Goal: Task Accomplishment & Management: Use online tool/utility

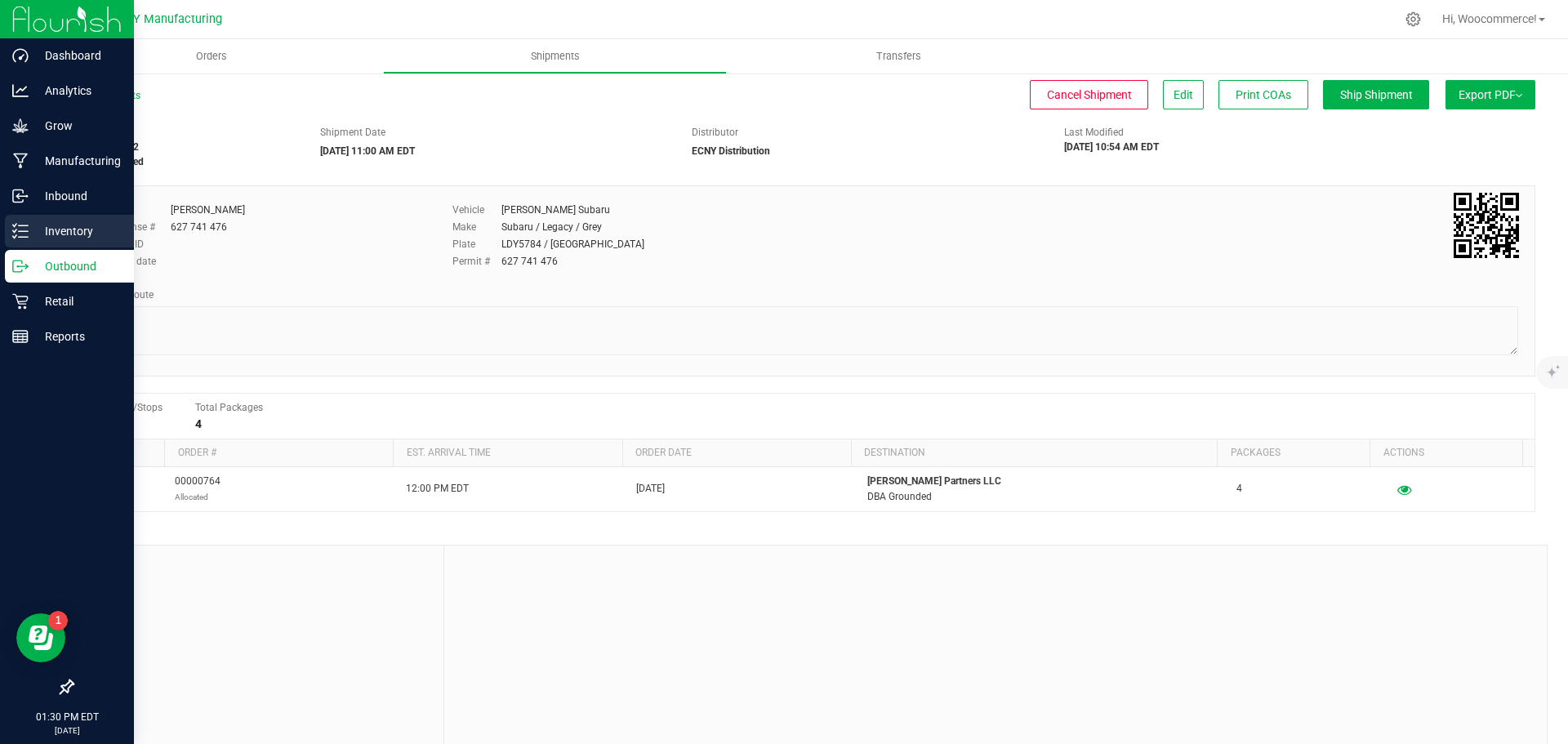
click at [24, 237] on line at bounding box center [23, 237] width 9 height 0
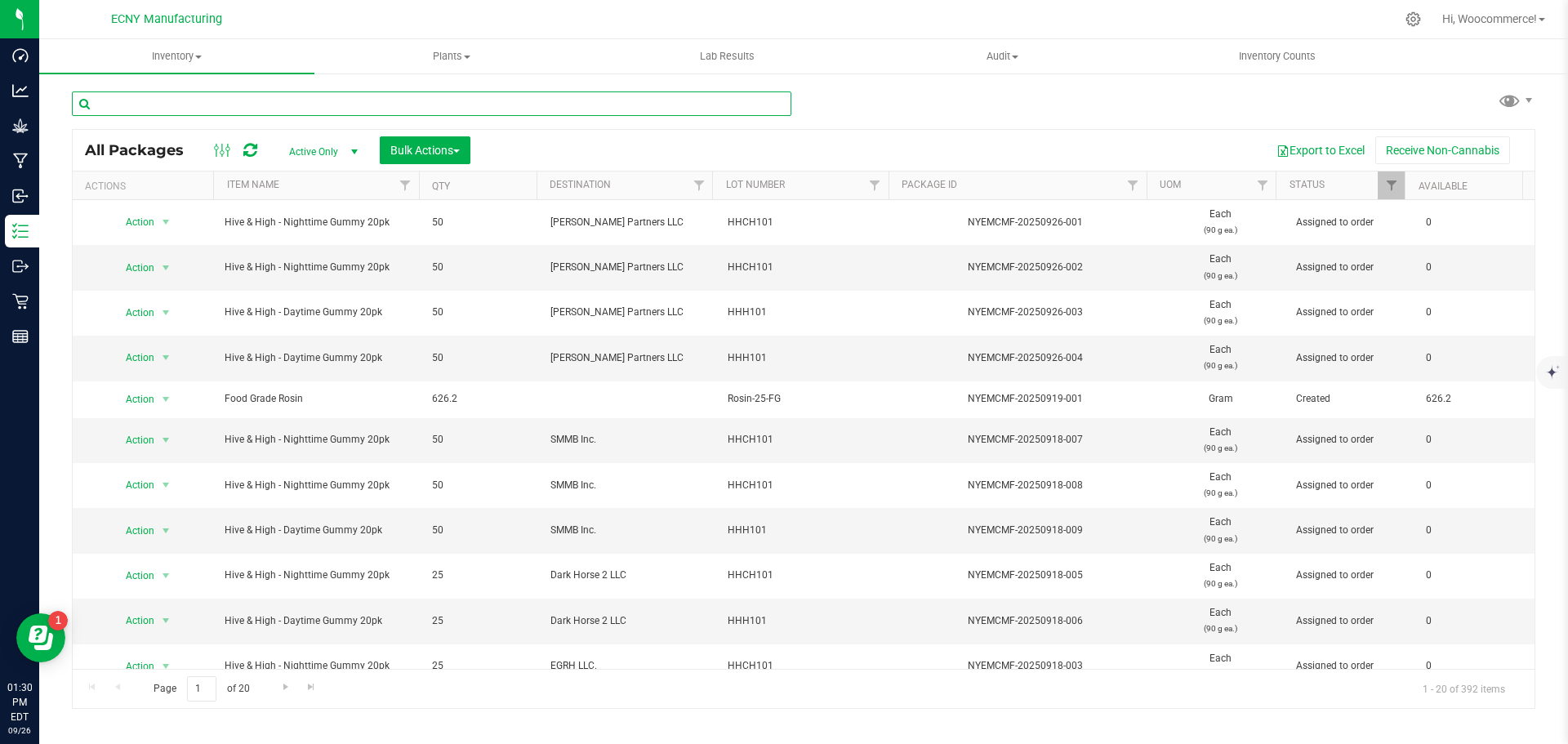
click at [250, 102] on input "text" at bounding box center [432, 104] width 720 height 25
type input "COS"
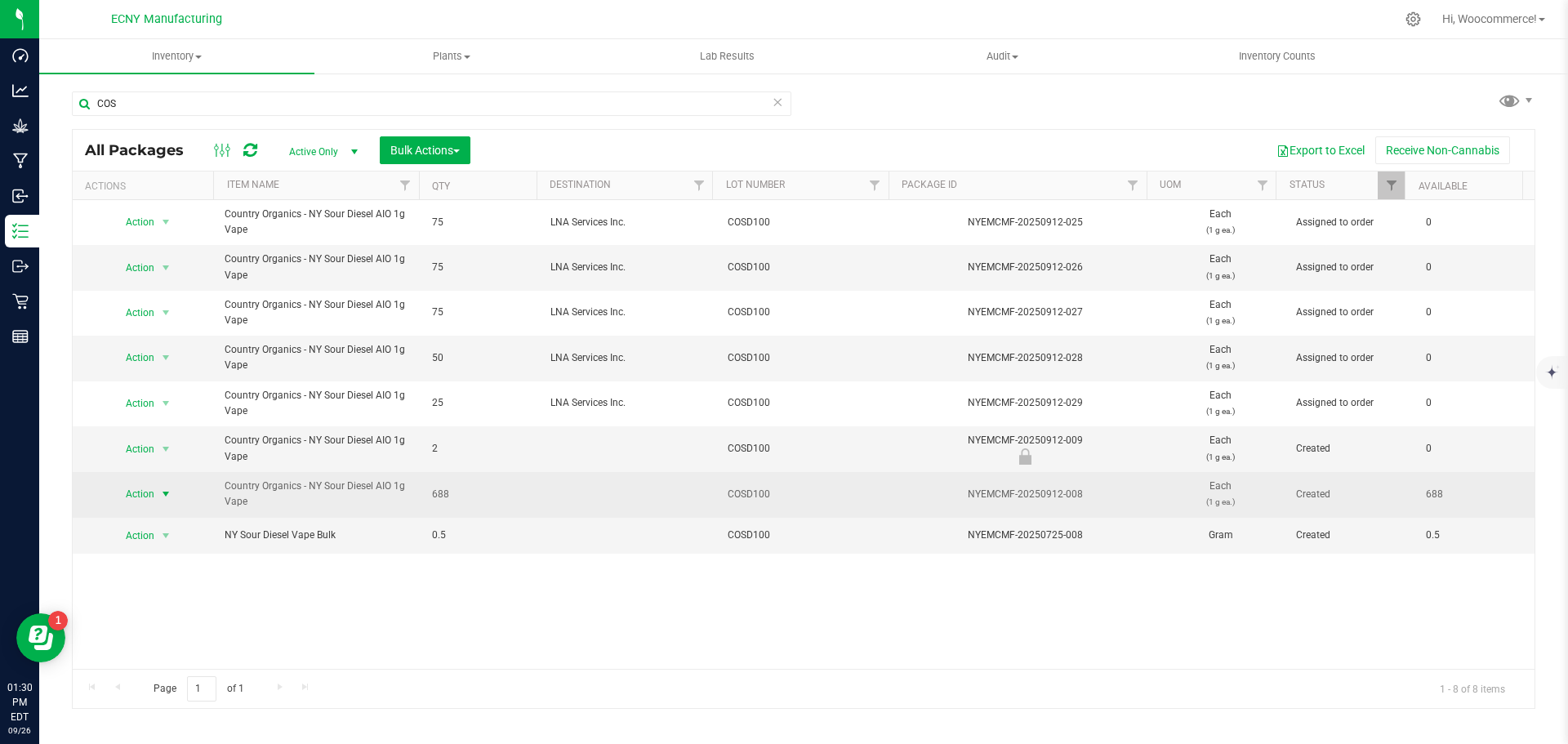
click at [147, 493] on span "Action" at bounding box center [133, 494] width 44 height 23
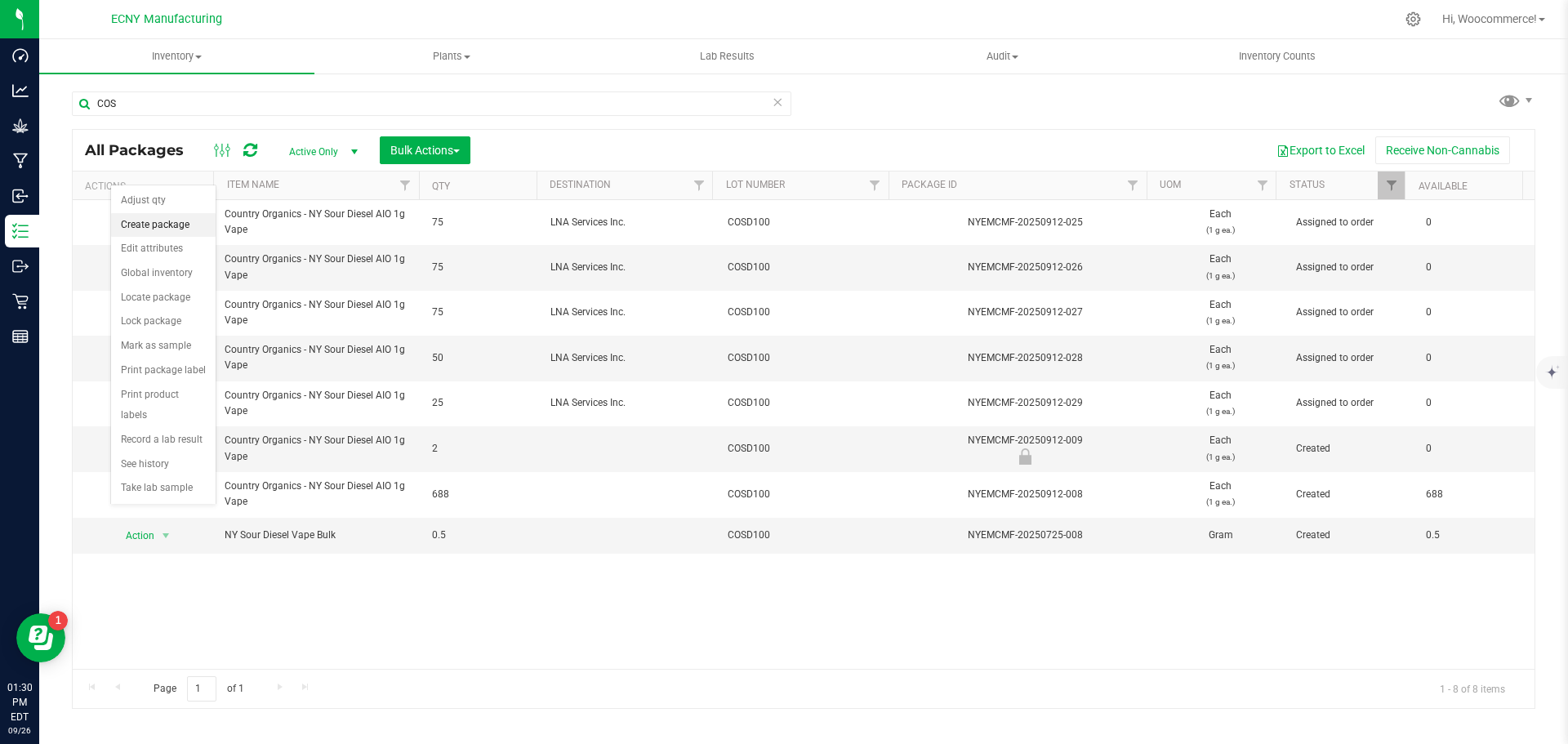
click at [164, 219] on li "Create package" at bounding box center [163, 226] width 105 height 25
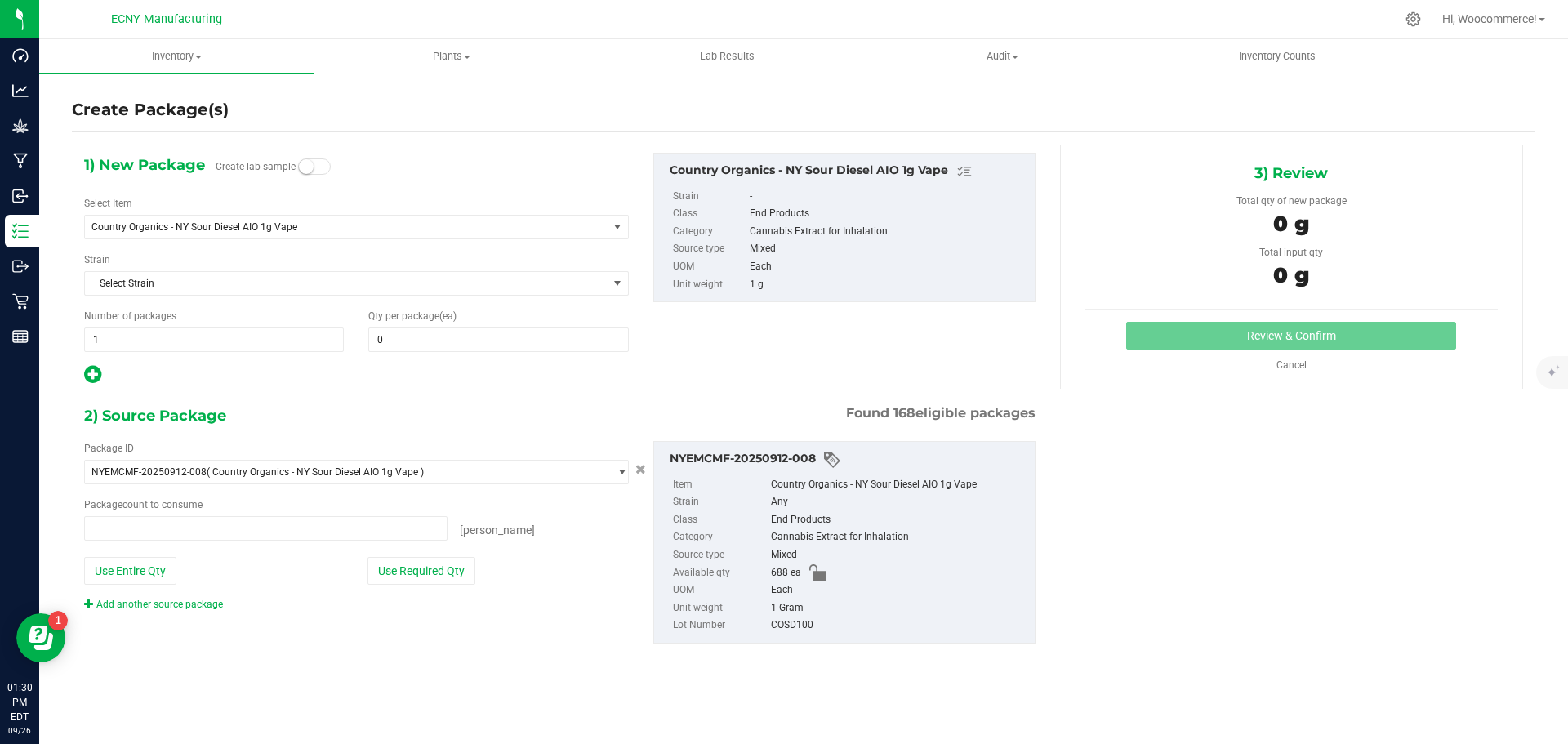
type input "0 ea"
click at [281, 341] on span "1 1" at bounding box center [214, 340] width 259 height 25
type input "2"
click at [394, 338] on span "0 0" at bounding box center [497, 340] width 259 height 25
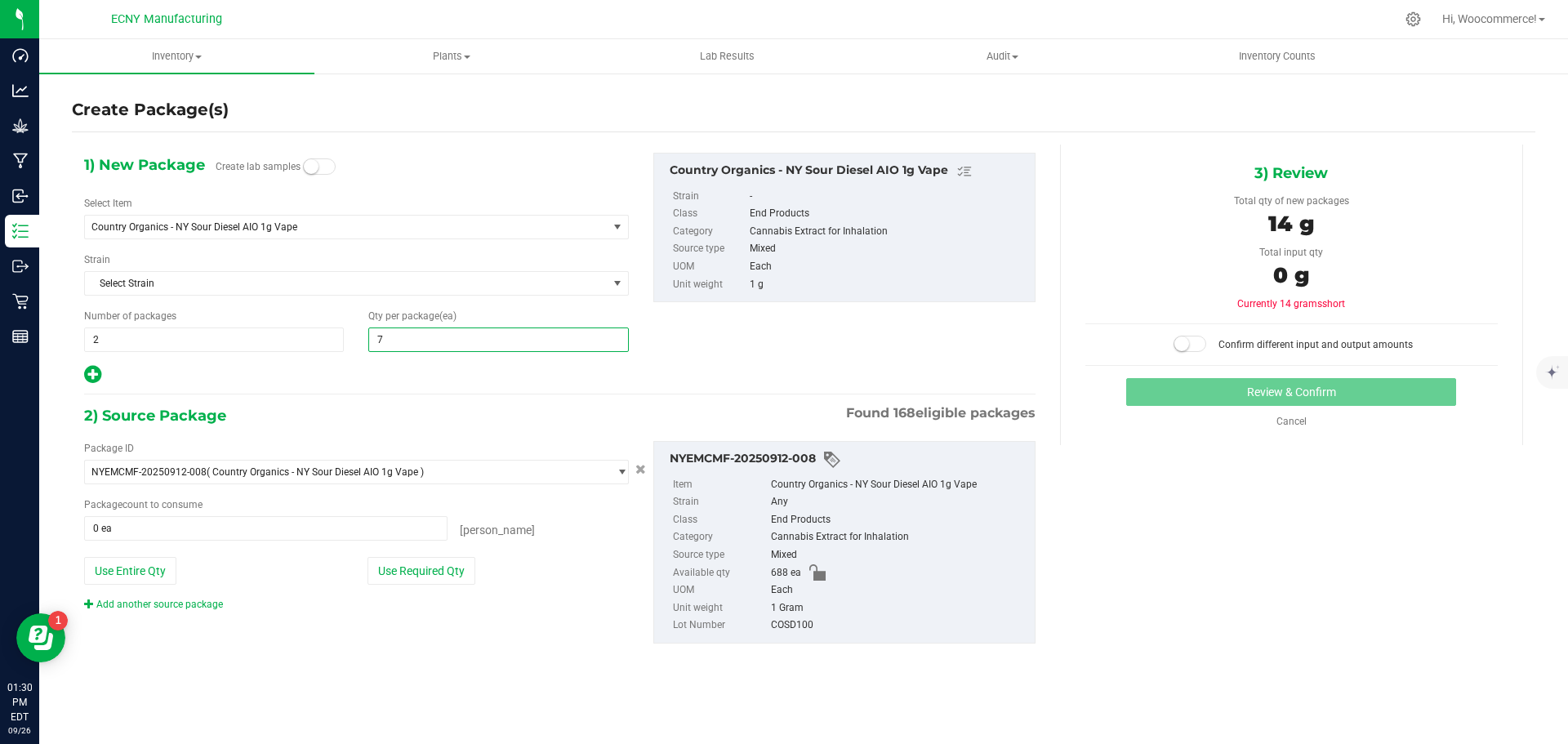
type input "75"
click at [434, 567] on button "Use Required Qty" at bounding box center [421, 572] width 108 height 28
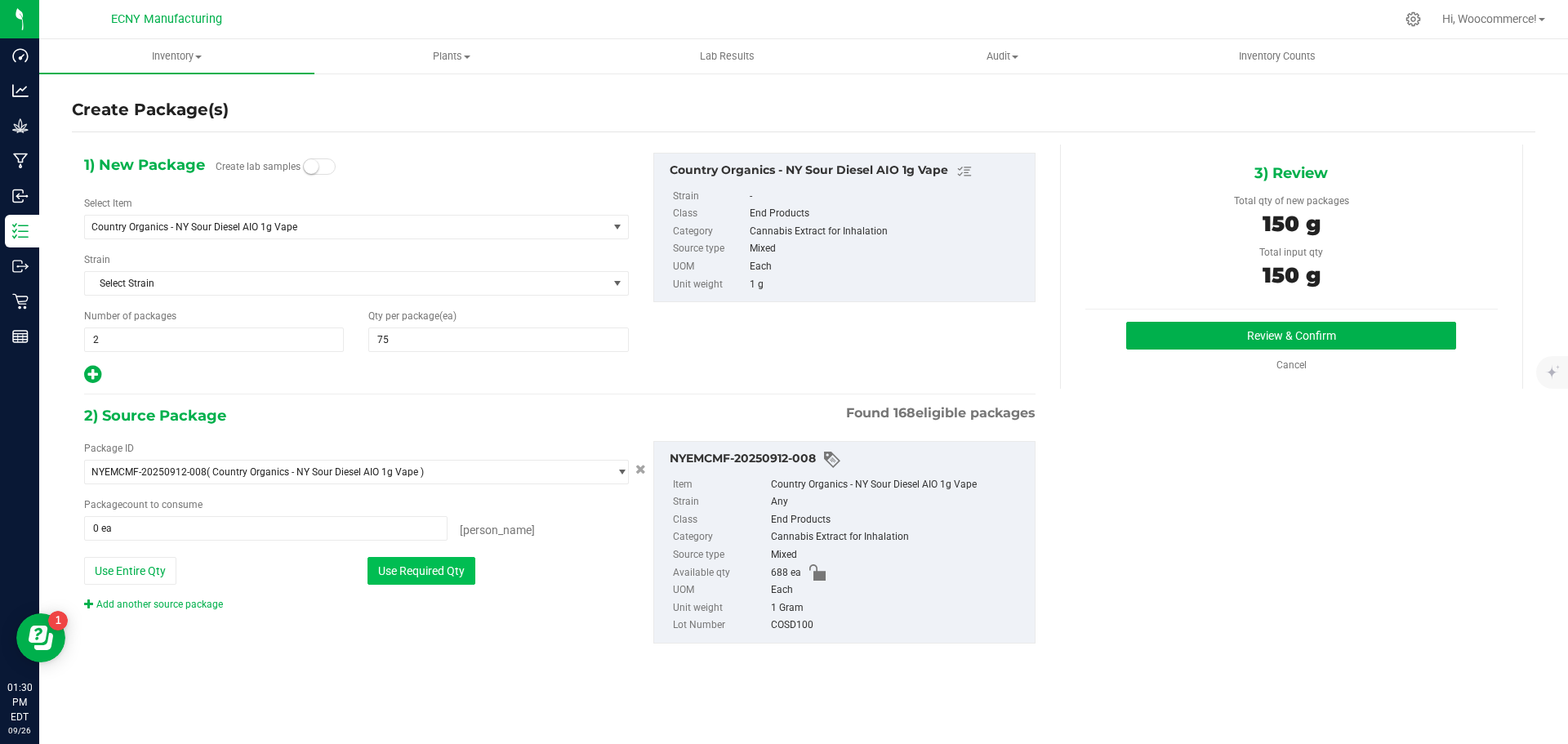
type input "150 ea"
click at [1156, 348] on button "Review & Confirm" at bounding box center [1290, 336] width 330 height 28
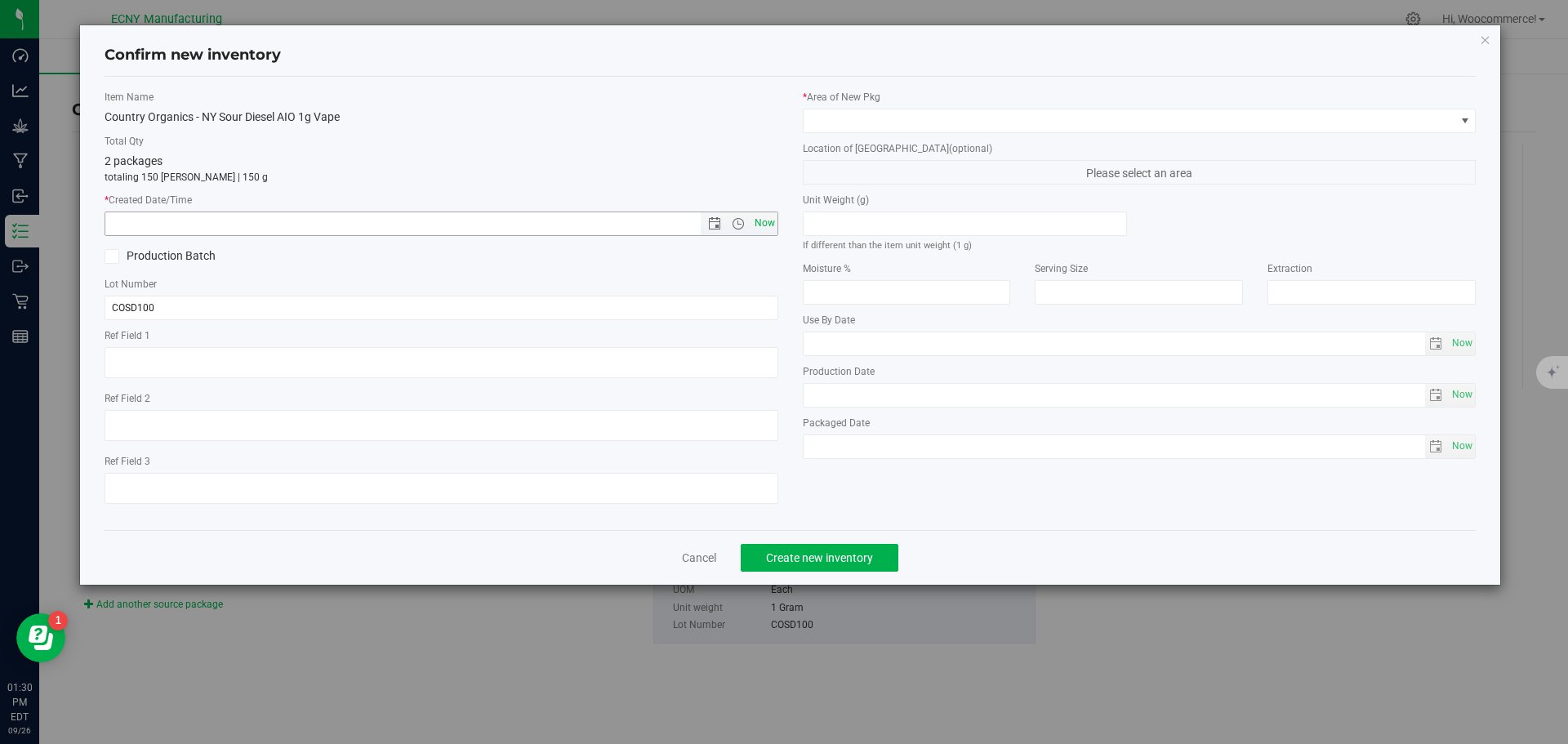
click at [766, 222] on span "Now" at bounding box center [765, 223] width 28 height 24
type input "[DATE] 1:30 PM"
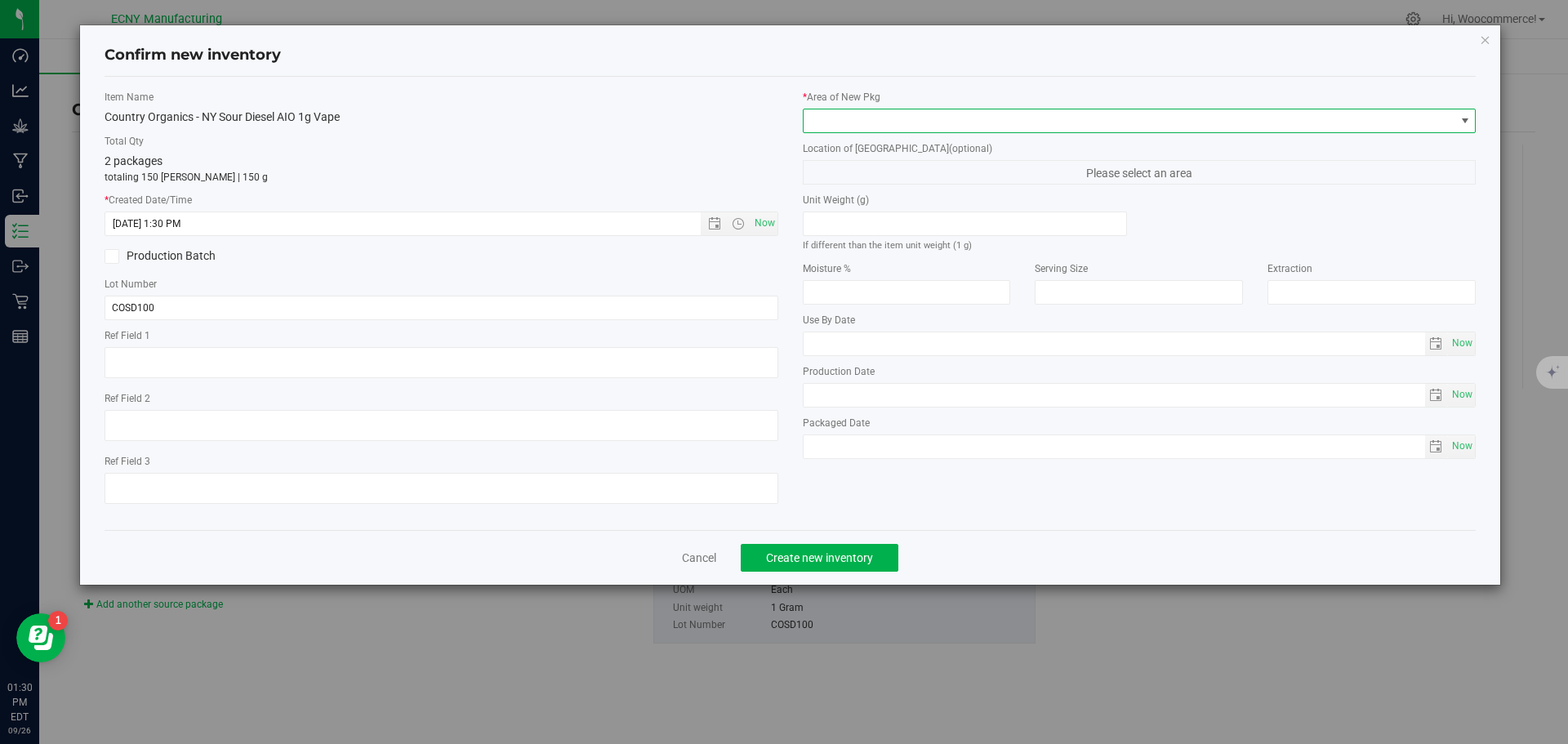
click at [824, 128] on span at bounding box center [1129, 121] width 651 height 23
click at [824, 181] on li "Storage Room 1" at bounding box center [1139, 188] width 672 height 23
click at [781, 565] on button "Create new inventory" at bounding box center [819, 558] width 157 height 28
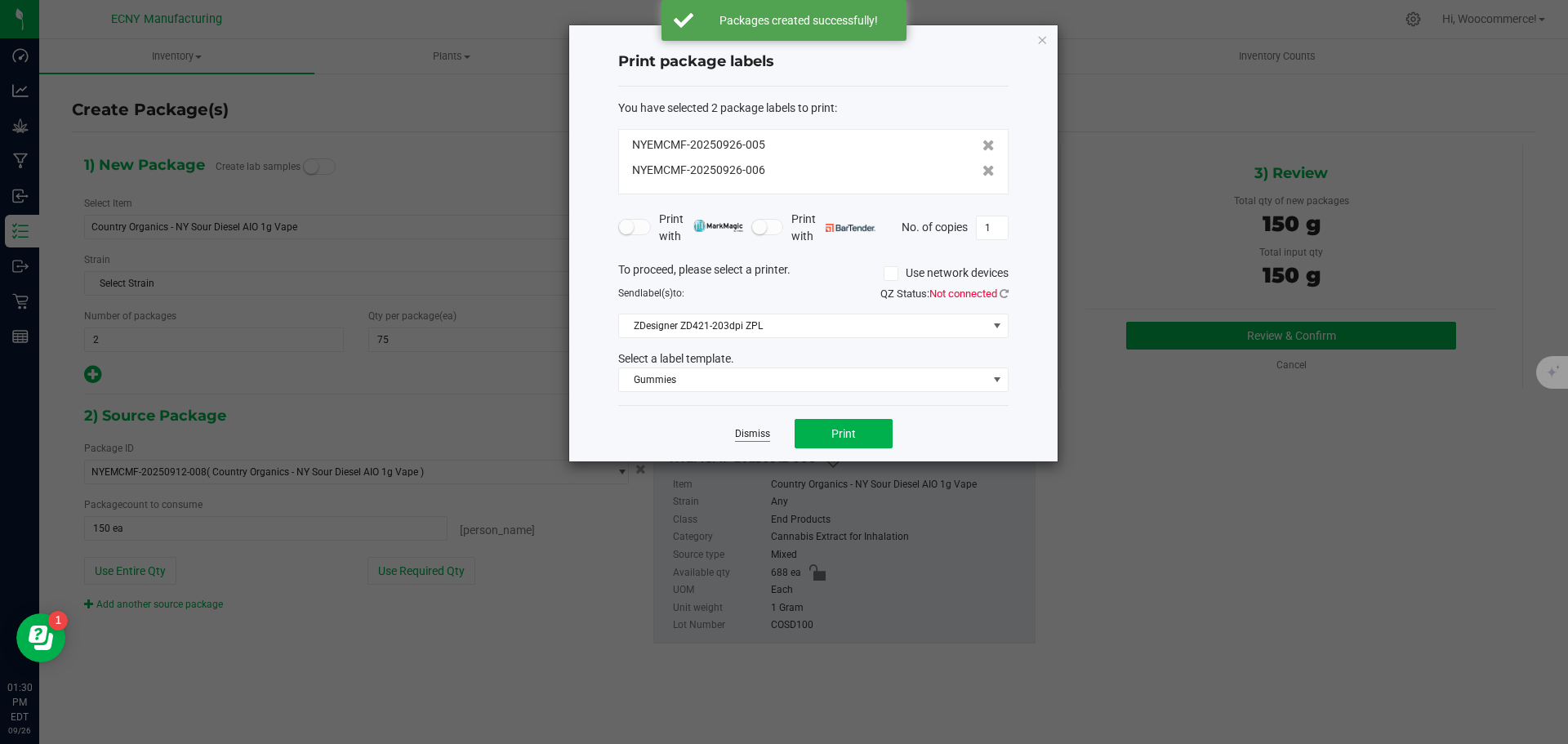
click at [754, 430] on link "Dismiss" at bounding box center [752, 434] width 35 height 14
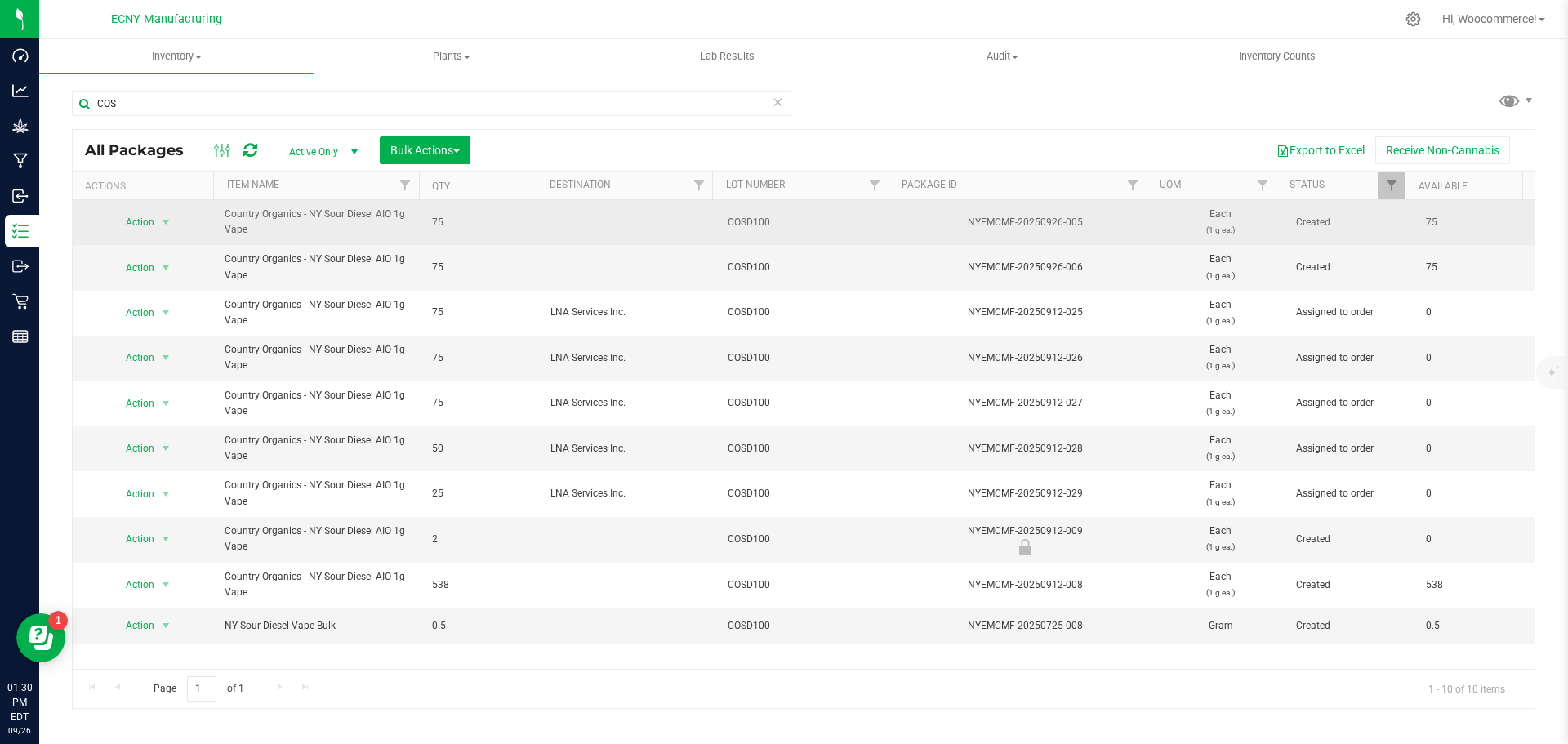
click at [156, 218] on span "select" at bounding box center [165, 222] width 20 height 23
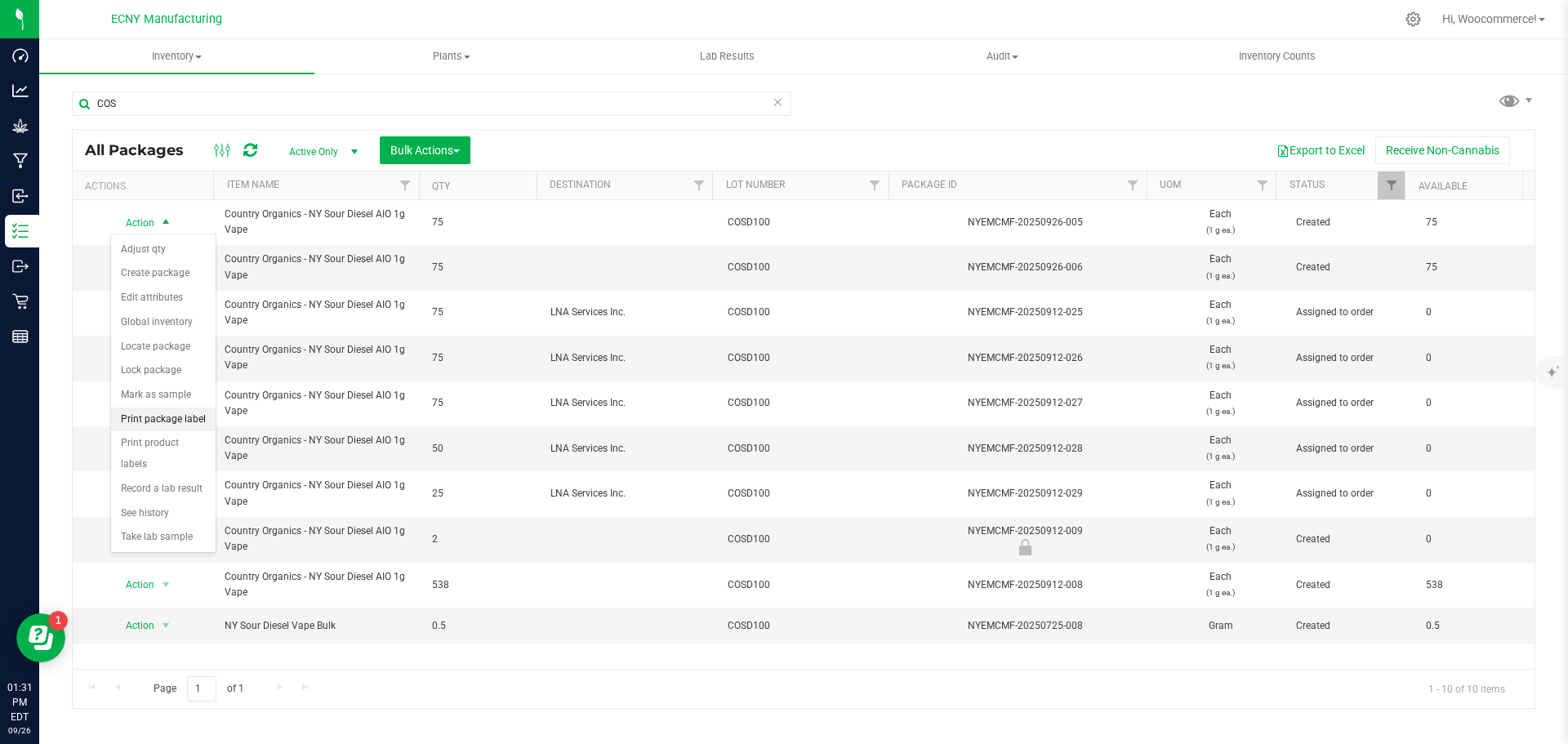
click at [174, 429] on li "Print package label" at bounding box center [163, 420] width 105 height 25
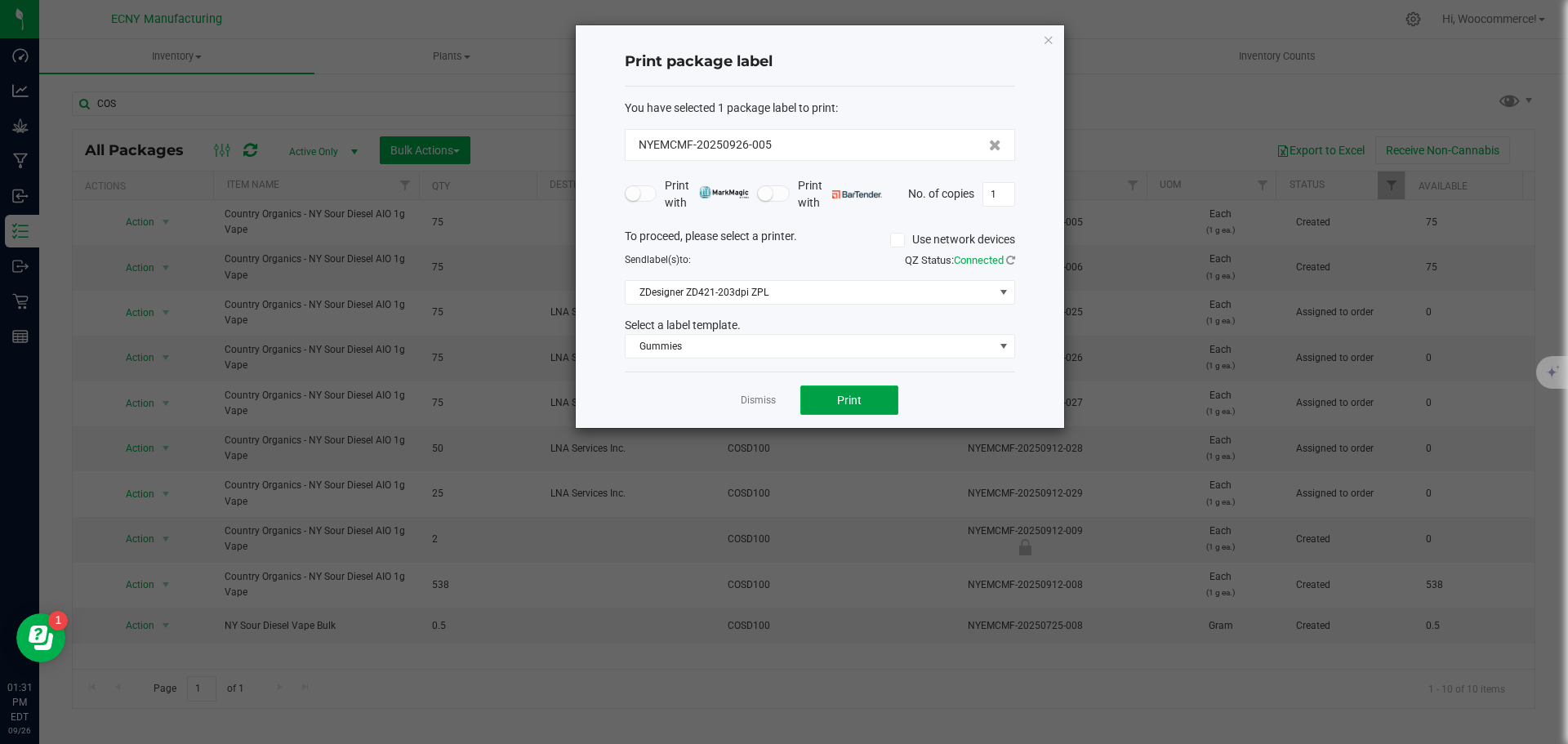
click at [830, 392] on button "Print" at bounding box center [849, 400] width 98 height 29
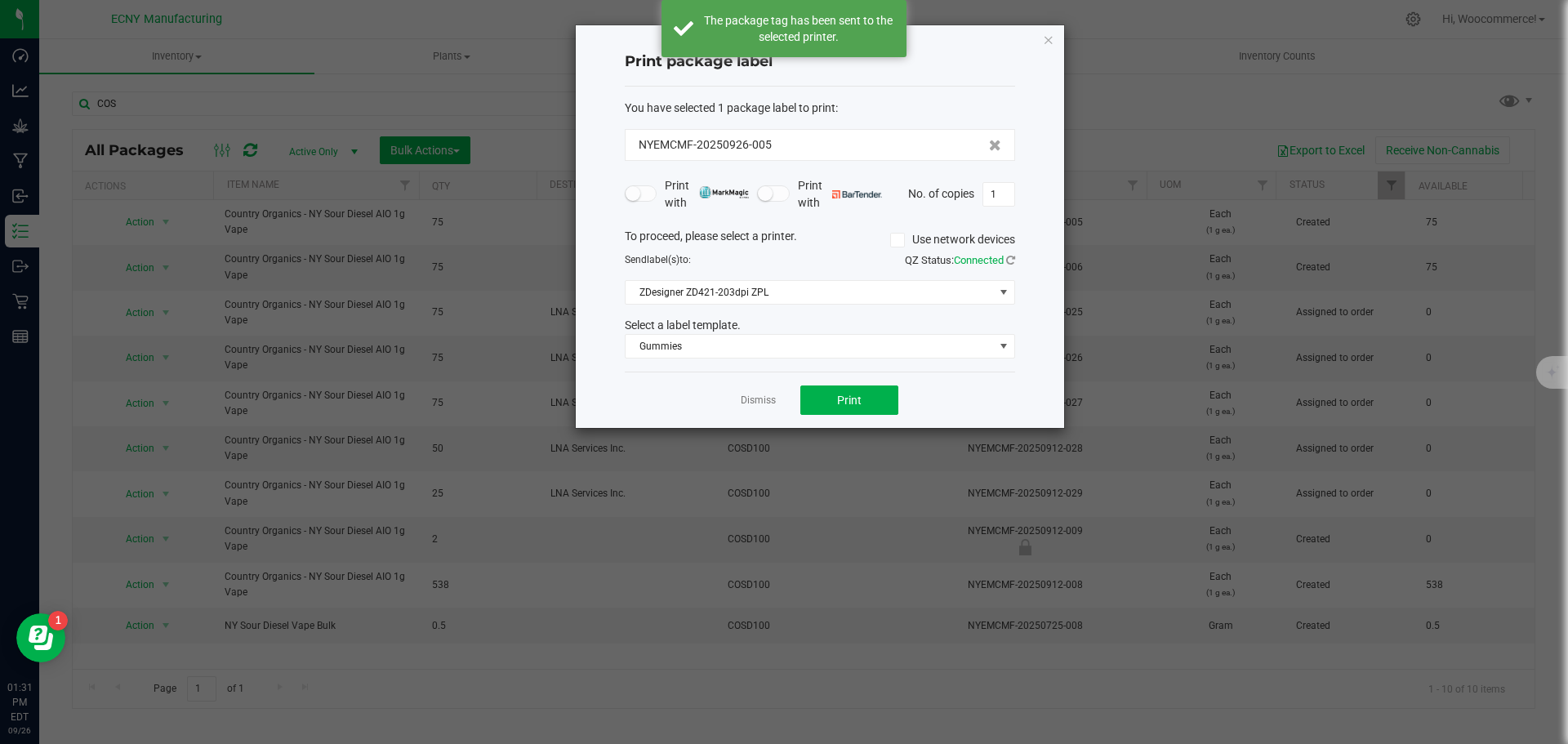
click at [522, 247] on div "Print package label You have selected 1 package label to print : NYEMCMF-202509…" at bounding box center [790, 227] width 548 height 405
click at [769, 397] on link "Dismiss" at bounding box center [759, 401] width 35 height 14
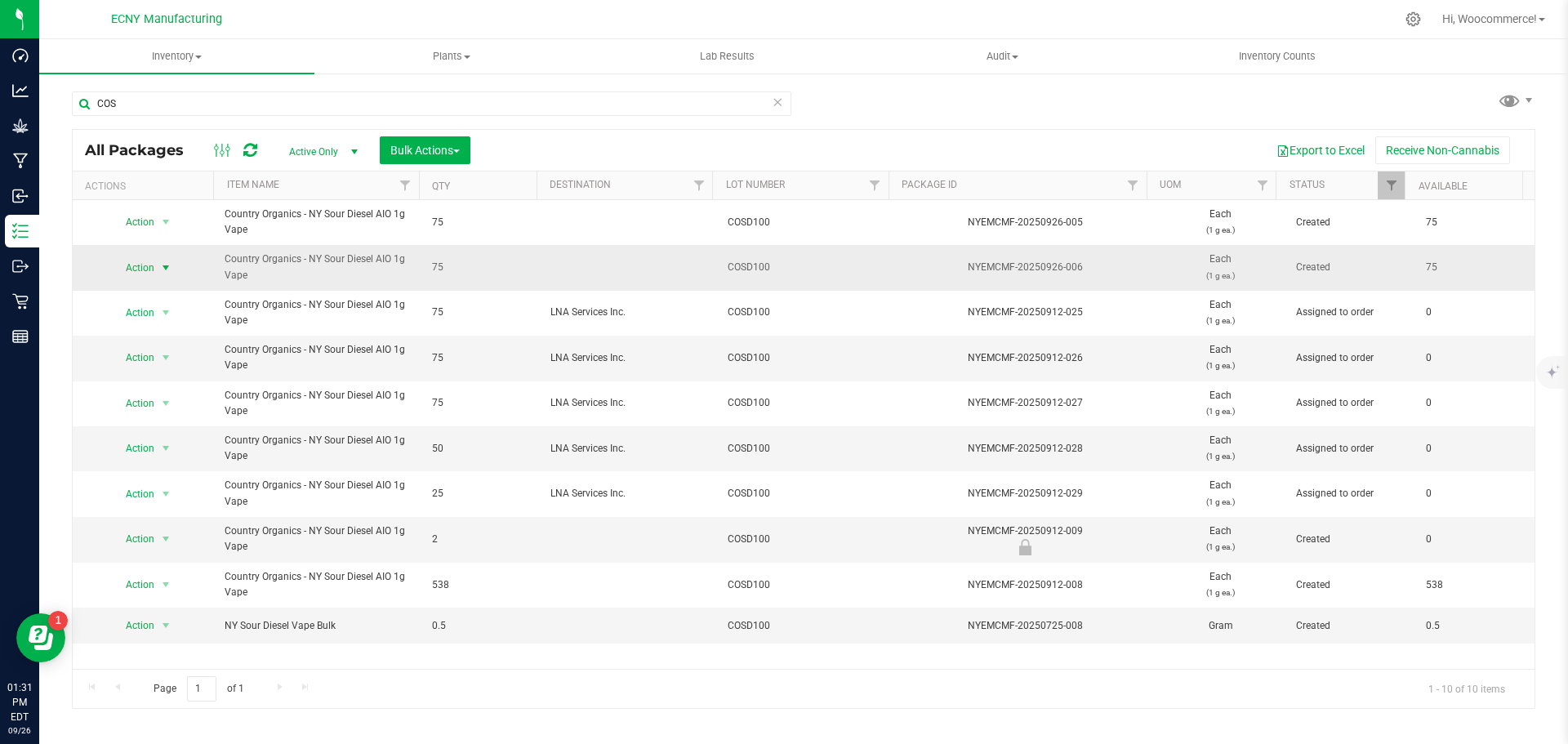
click at [160, 279] on span "select" at bounding box center [165, 268] width 20 height 23
click at [167, 462] on li "Print package label" at bounding box center [163, 465] width 105 height 25
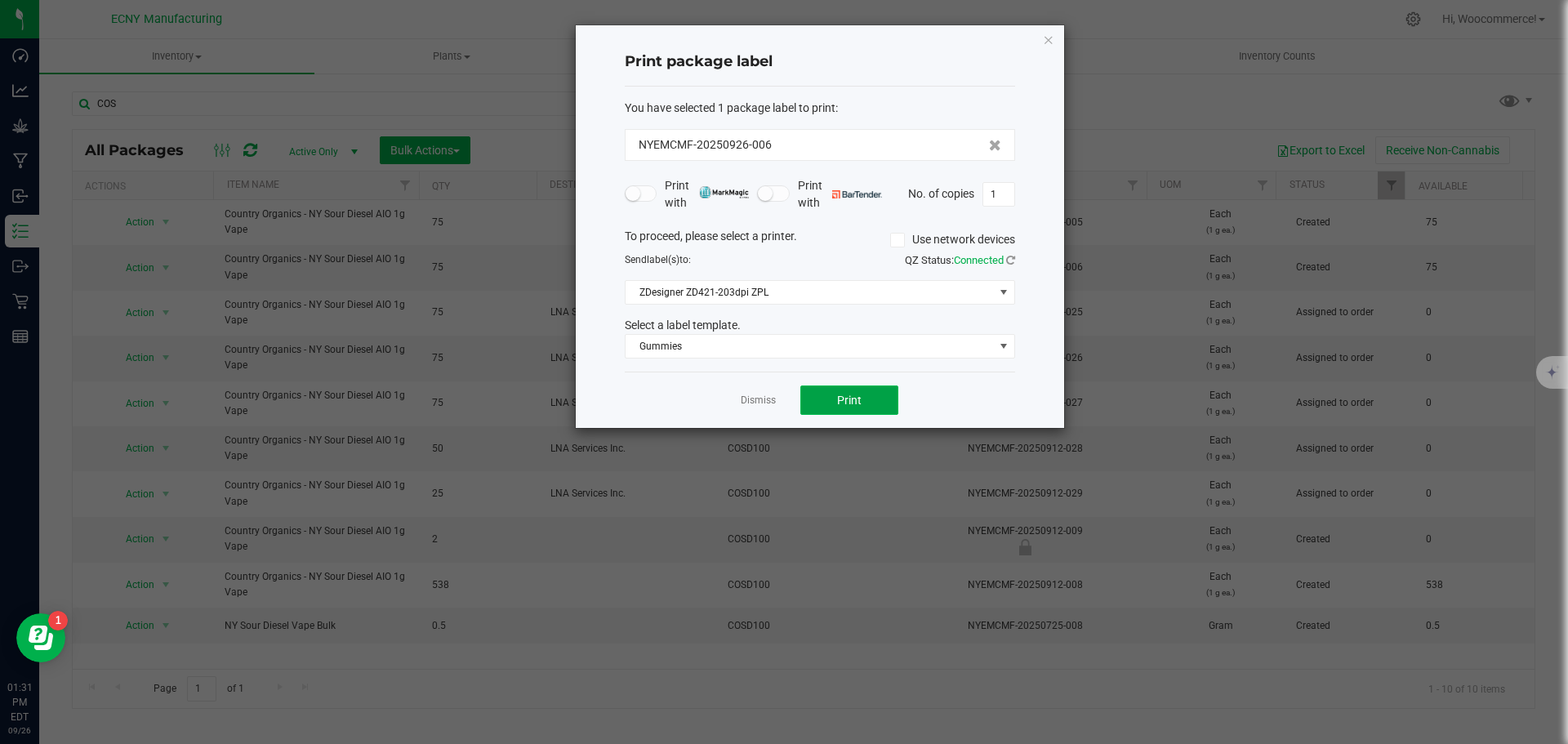
click at [826, 407] on button "Print" at bounding box center [849, 400] width 98 height 29
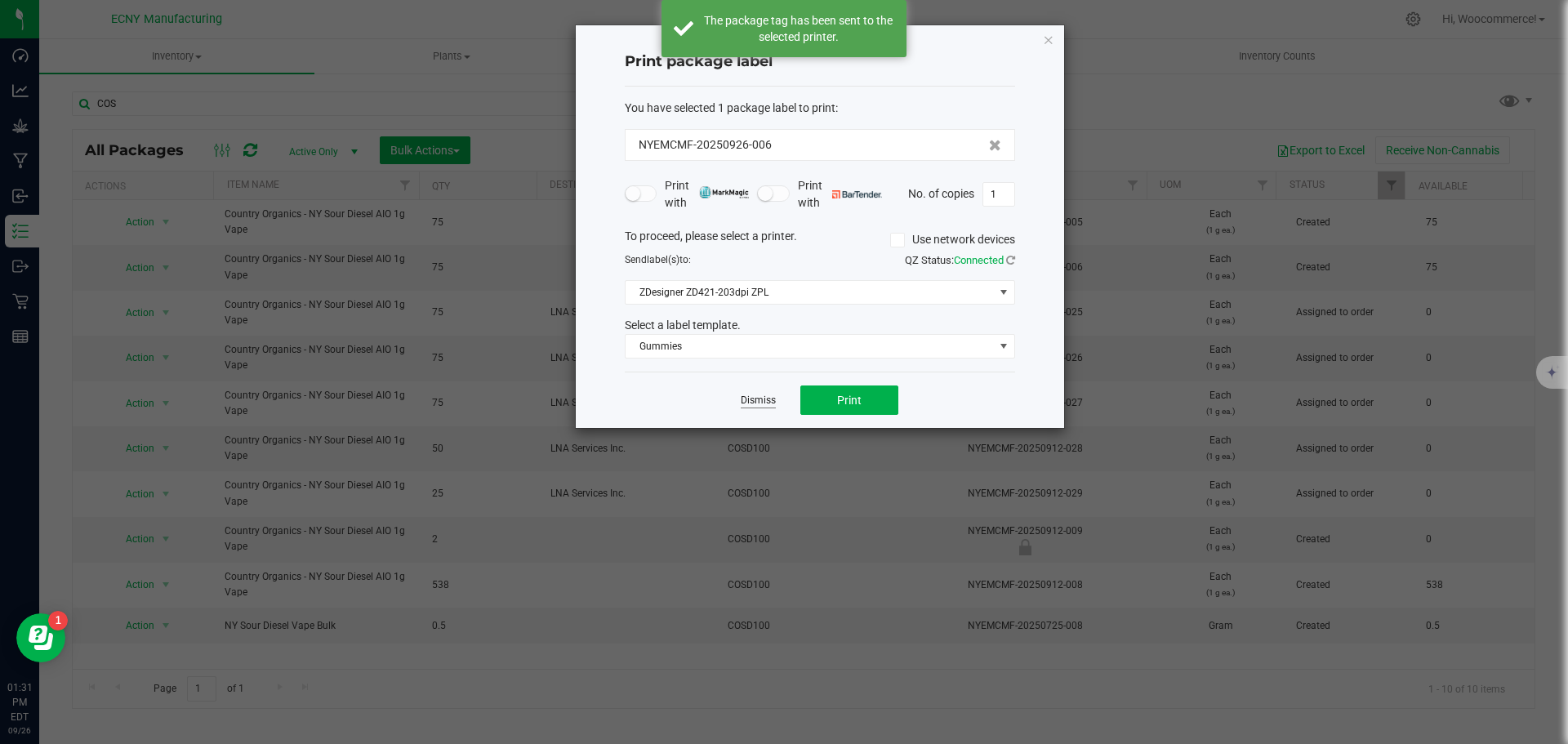
click at [761, 407] on link "Dismiss" at bounding box center [759, 401] width 35 height 14
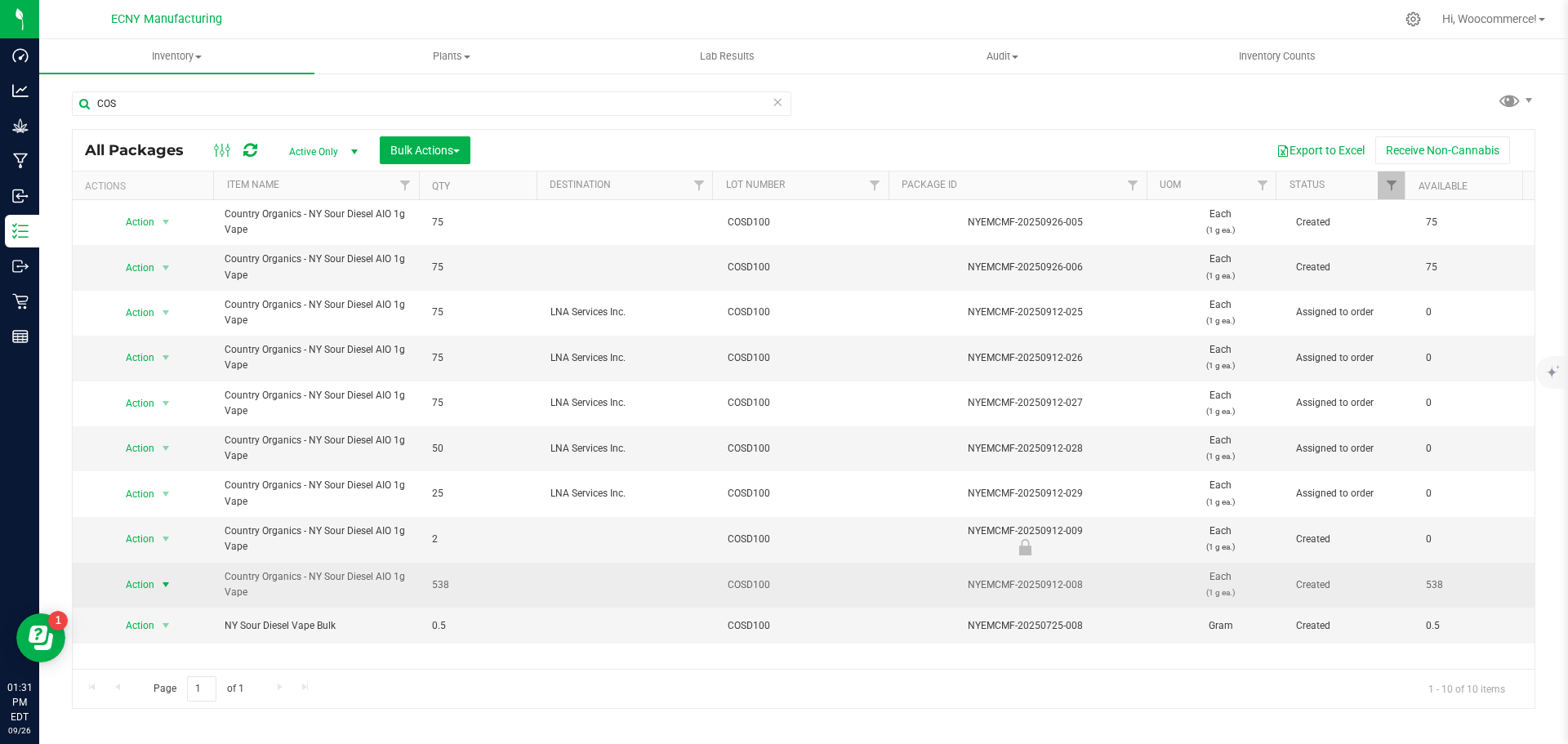
click at [134, 587] on span "Action" at bounding box center [133, 585] width 44 height 23
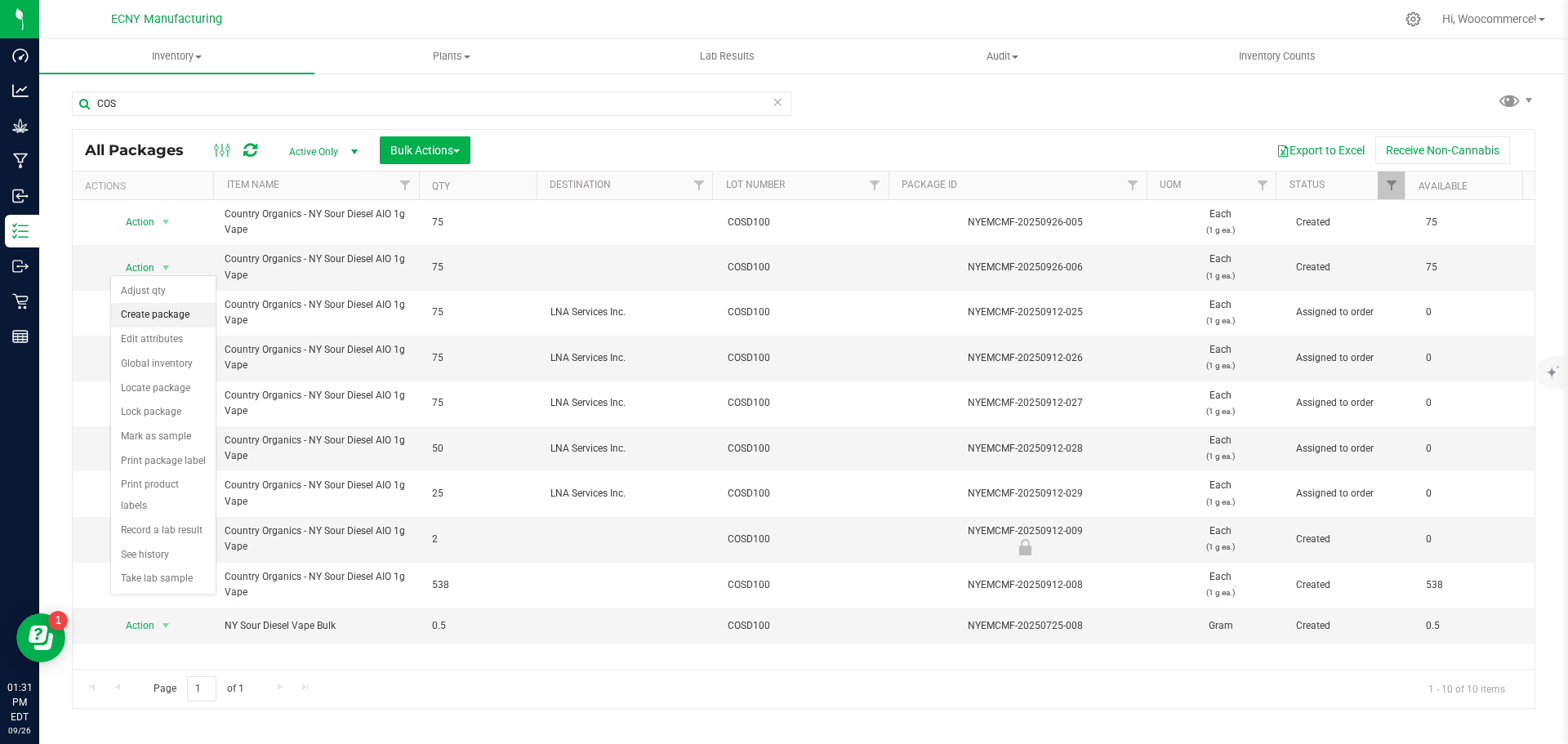
click at [167, 318] on li "Create package" at bounding box center [163, 316] width 105 height 25
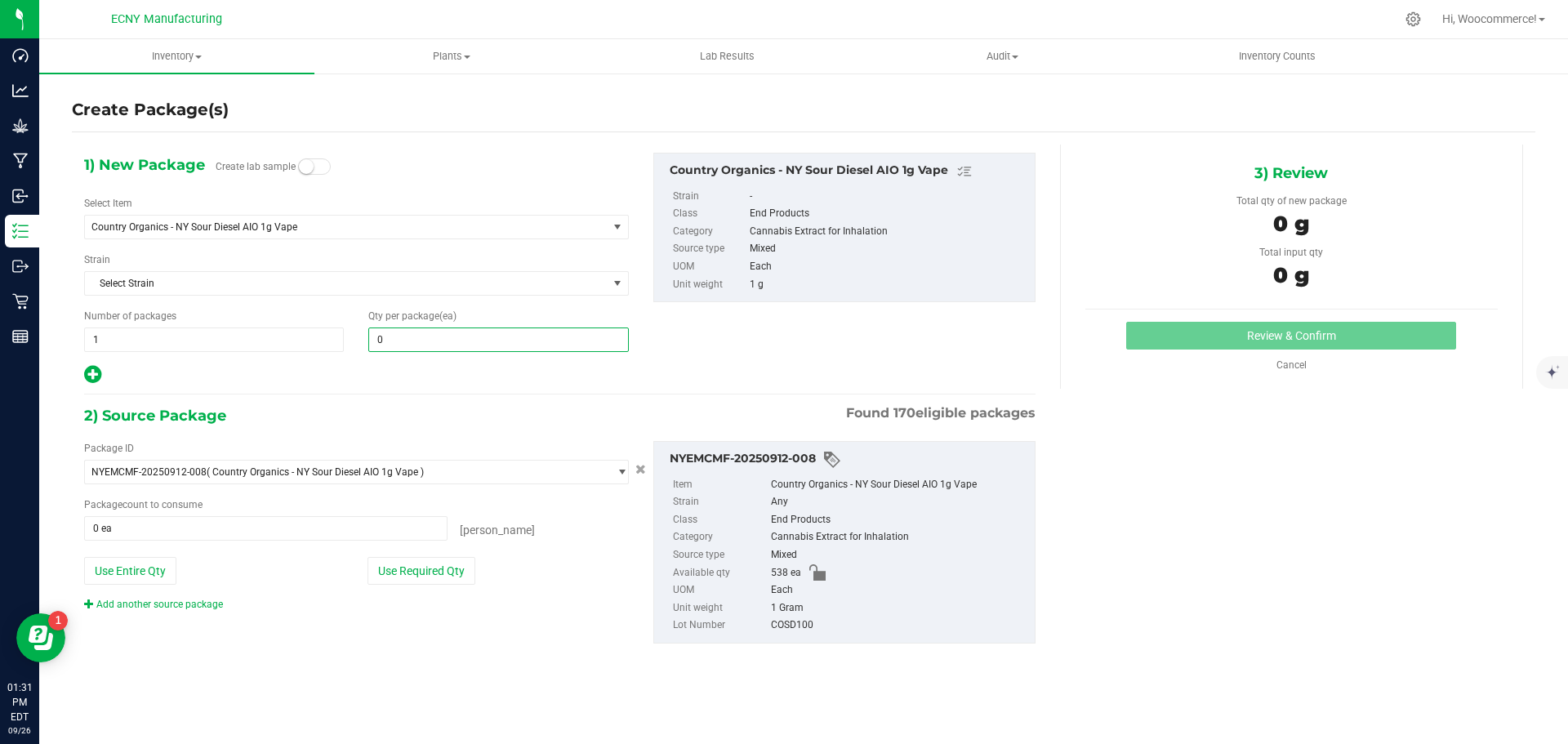
click at [396, 341] on span "0 0" at bounding box center [497, 340] width 259 height 25
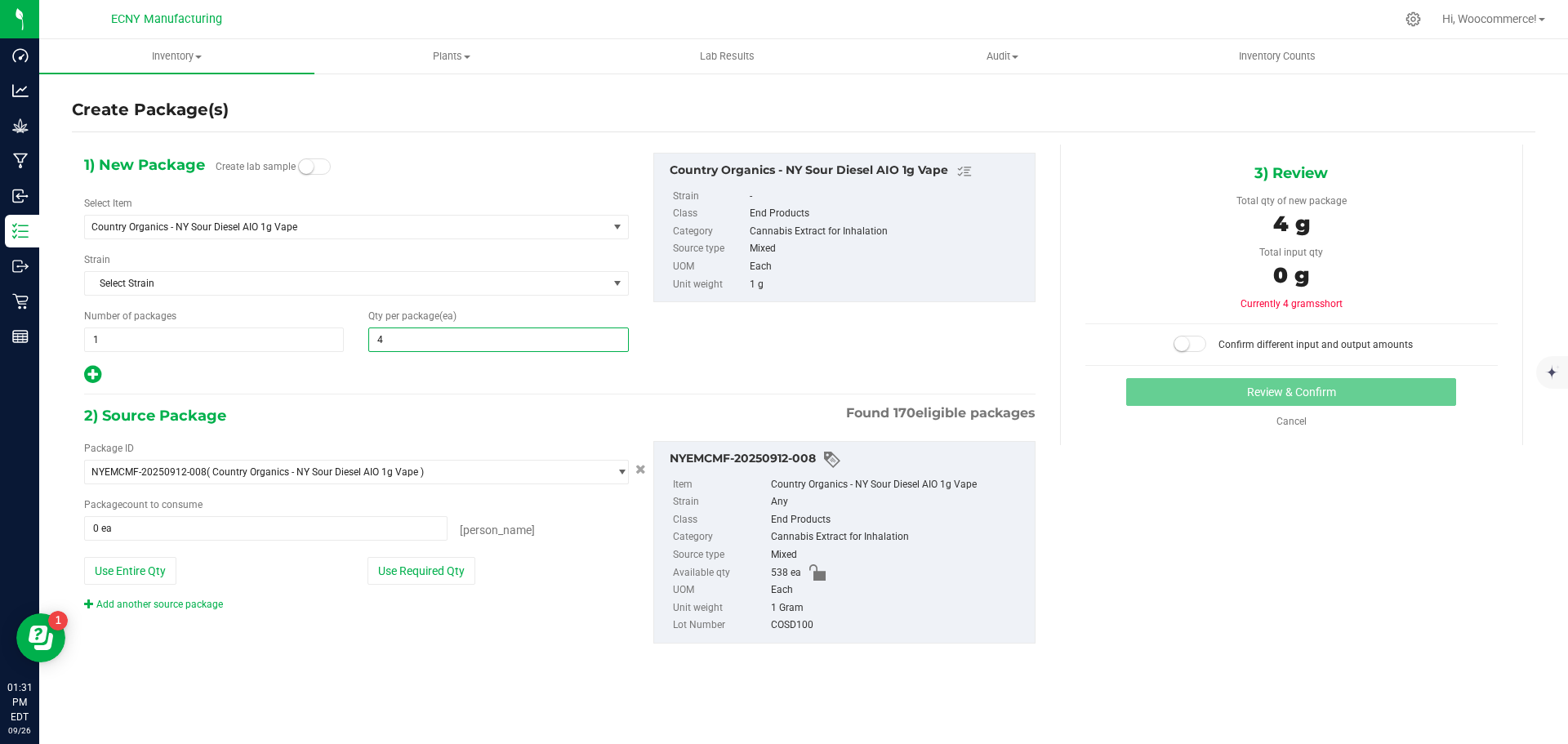
type input "45"
click at [456, 572] on button "Use Required Qty" at bounding box center [421, 572] width 108 height 28
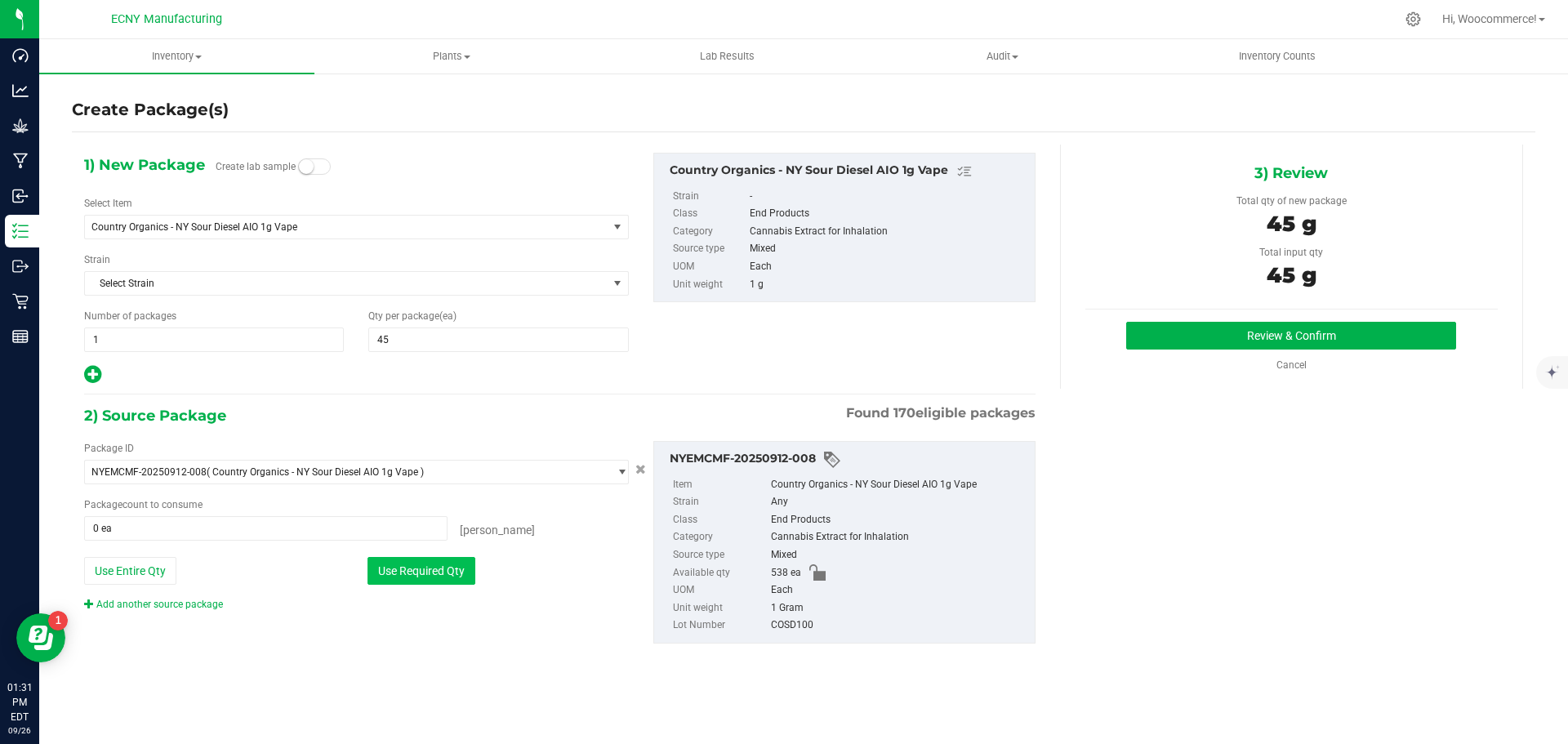
type input "45 ea"
click at [1360, 329] on button "Review & Confirm" at bounding box center [1290, 336] width 330 height 28
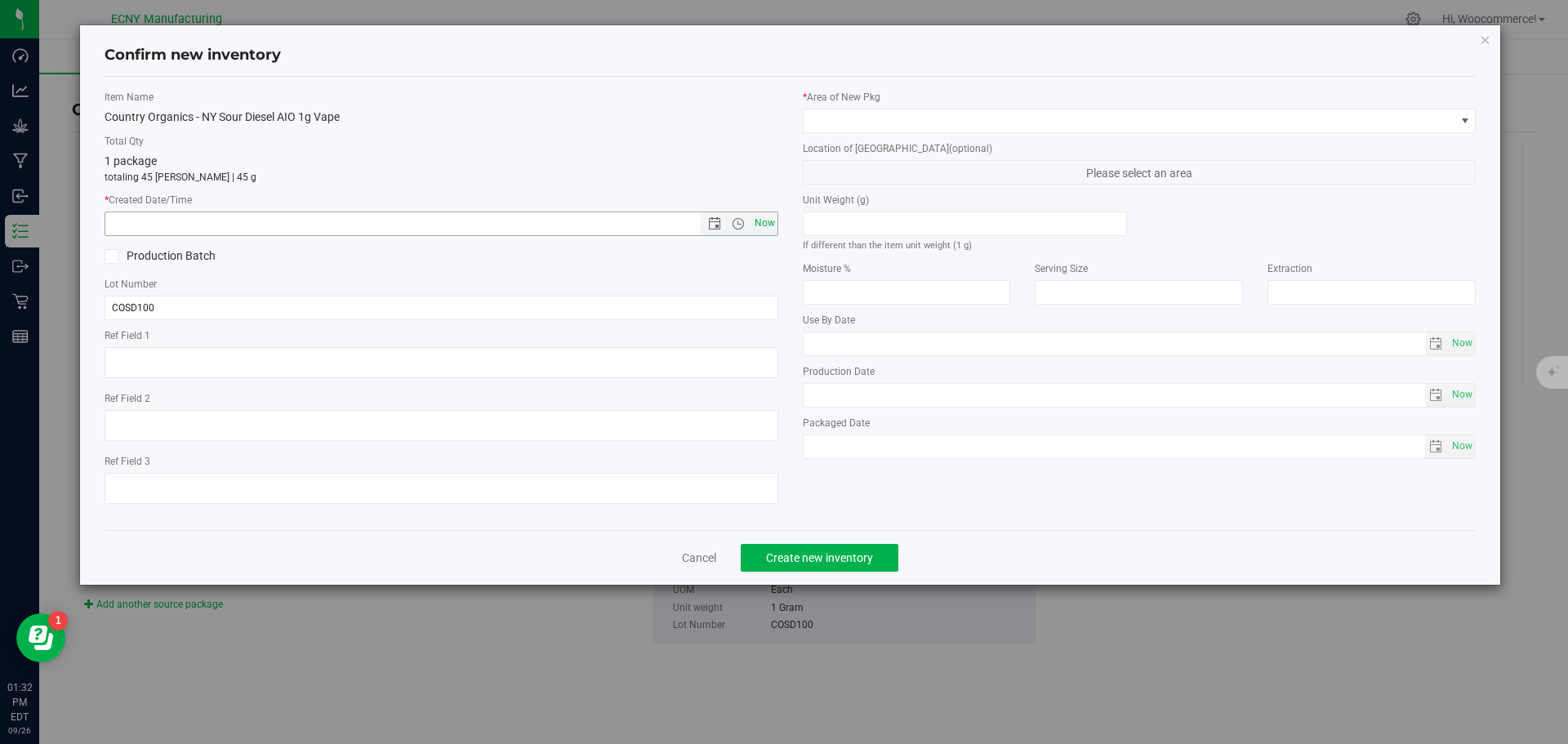
click at [771, 216] on span "Now" at bounding box center [765, 223] width 28 height 24
type input "[DATE] 1:32 PM"
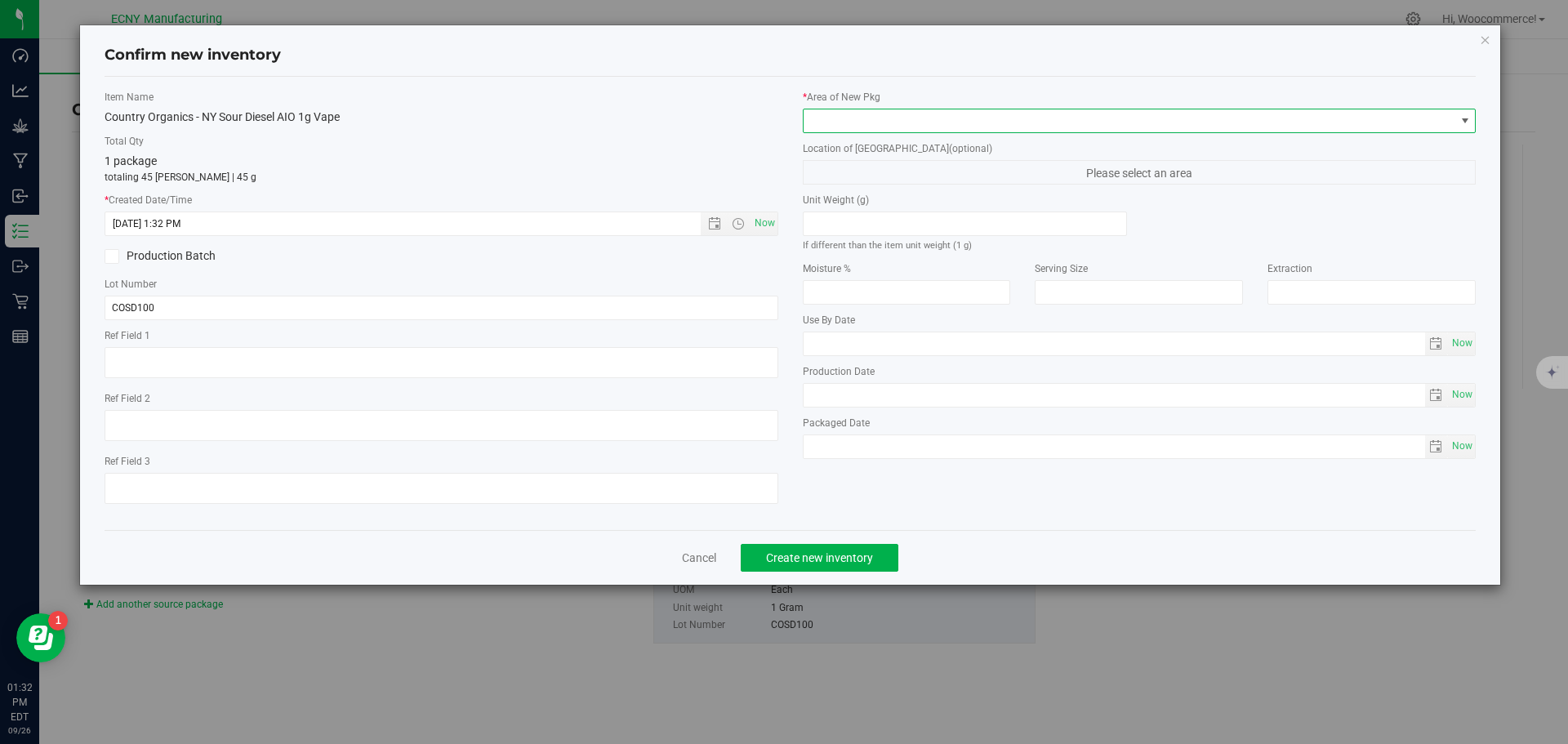
click at [882, 119] on span at bounding box center [1129, 121] width 651 height 23
click at [822, 190] on li "Storage Room 1" at bounding box center [1139, 188] width 672 height 23
click at [755, 565] on button "Create new inventory" at bounding box center [819, 558] width 157 height 28
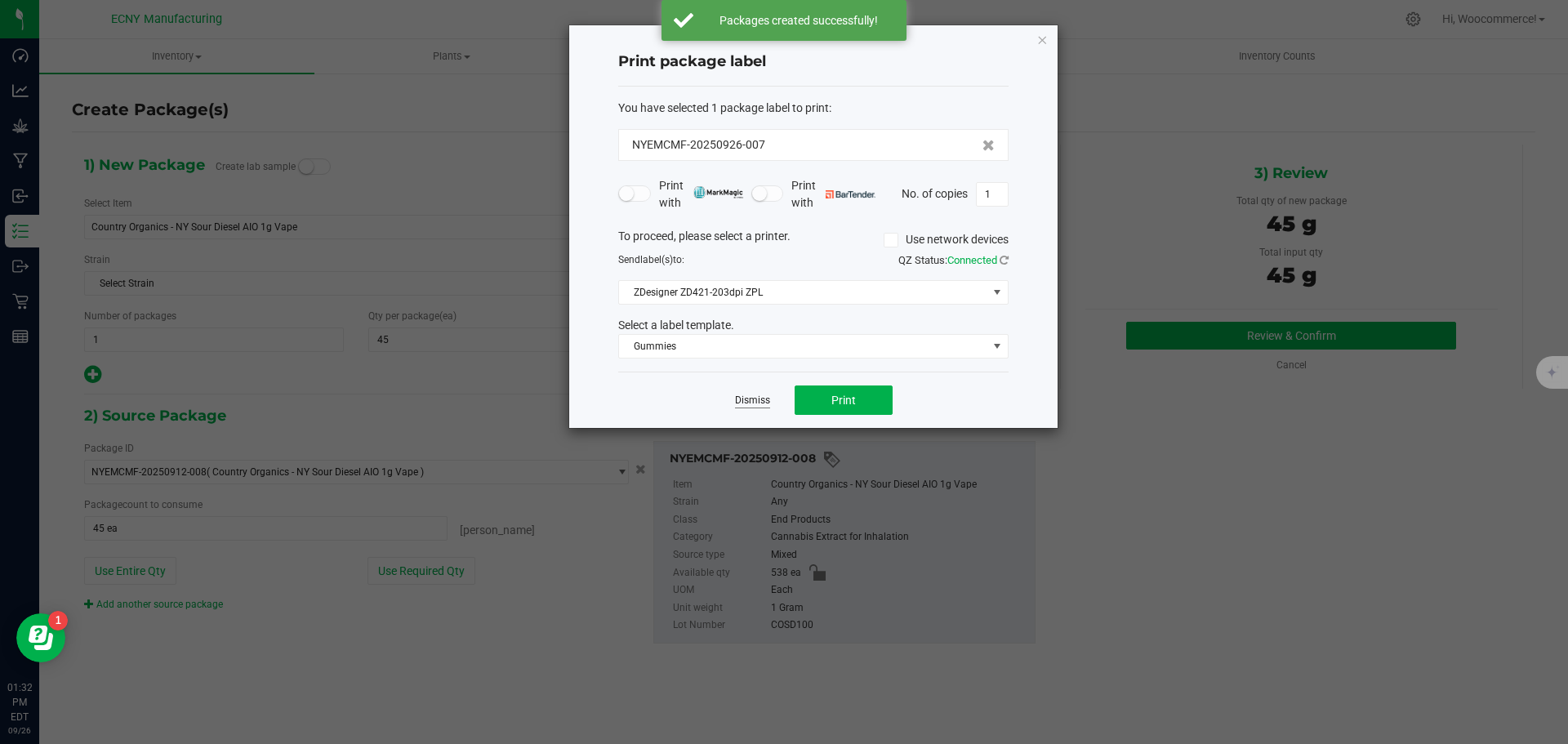
click at [742, 402] on link "Dismiss" at bounding box center [752, 401] width 35 height 14
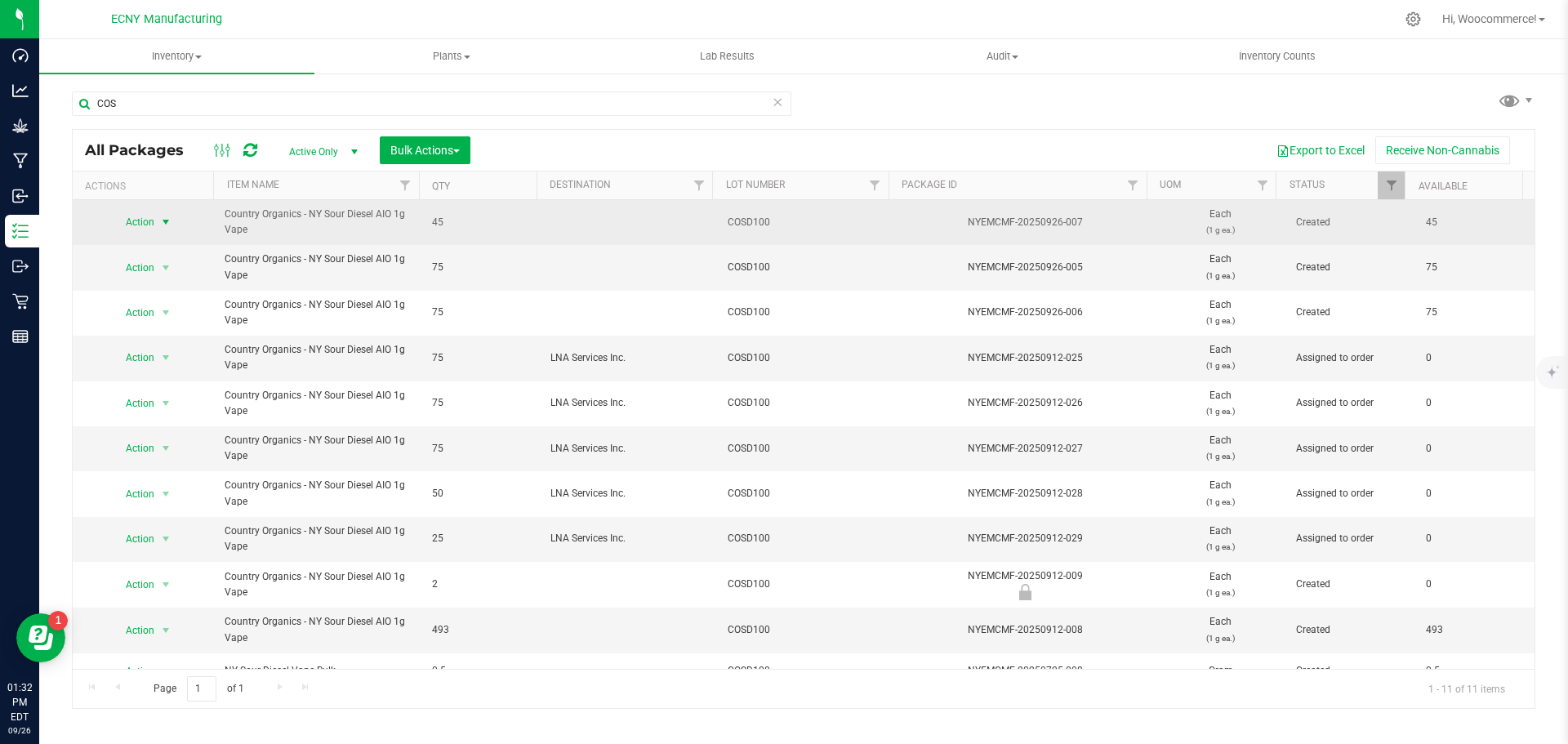
click at [149, 228] on span "Action" at bounding box center [133, 222] width 44 height 23
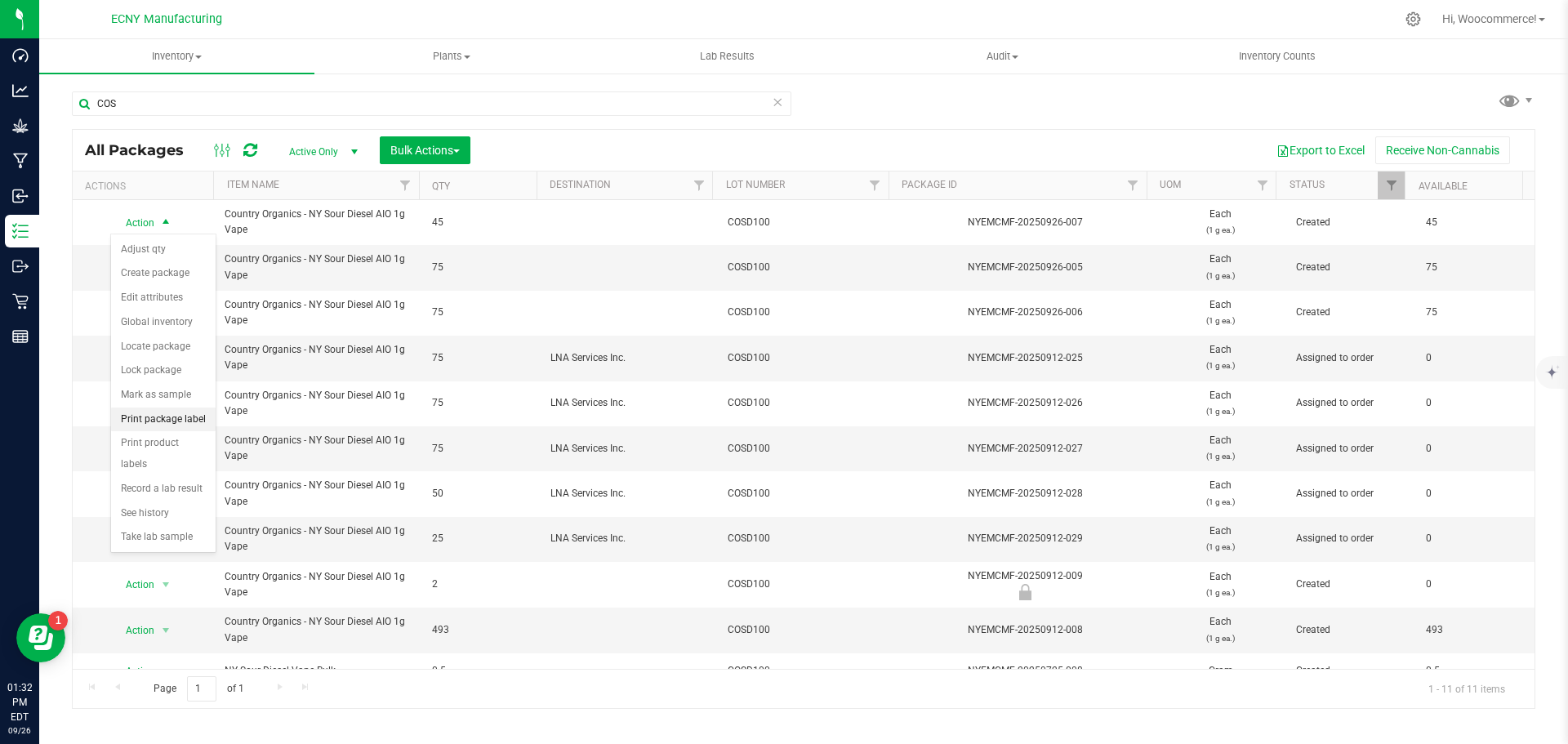
click at [162, 422] on li "Print package label" at bounding box center [163, 420] width 105 height 25
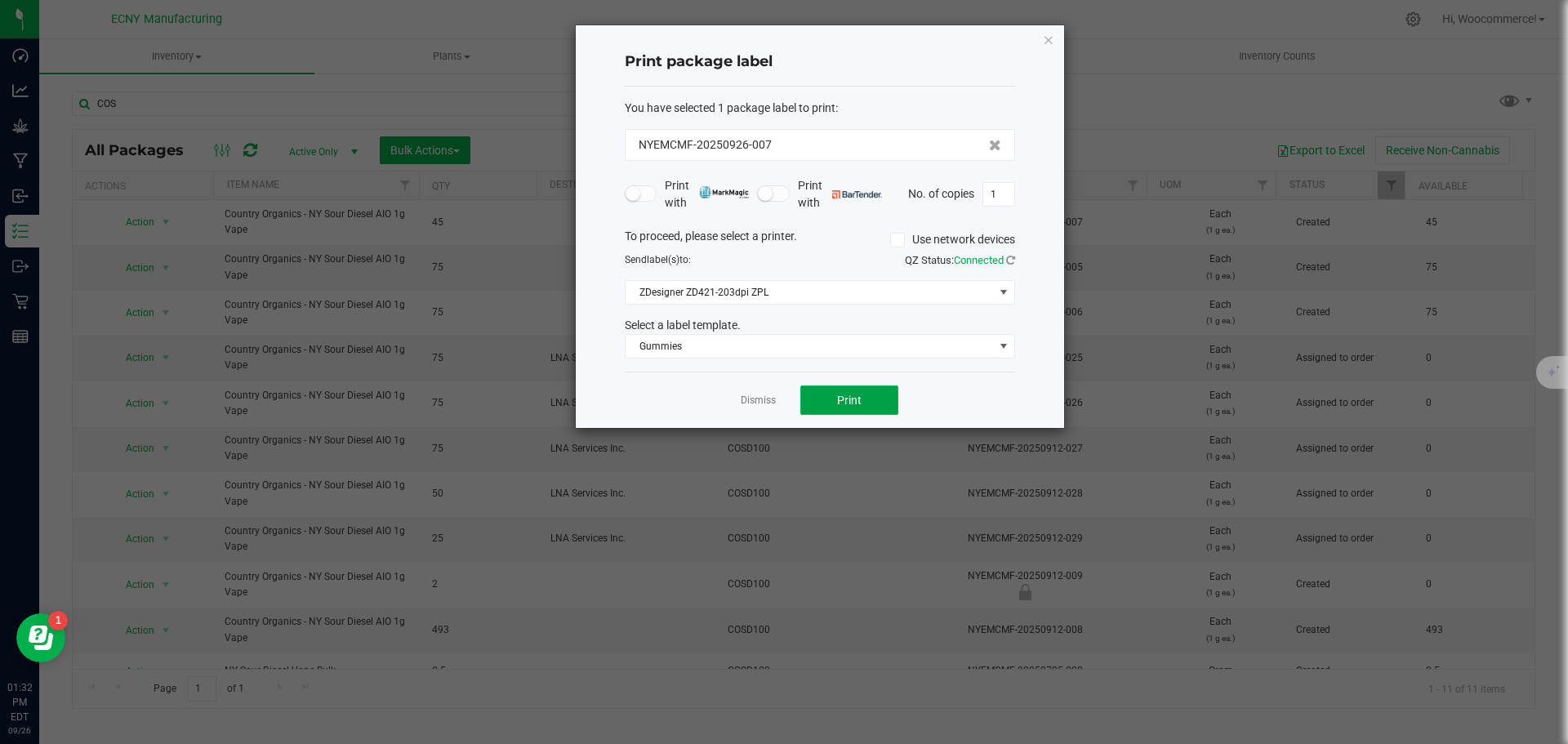
click at [817, 406] on button "Print" at bounding box center [849, 400] width 98 height 29
